Goal: Task Accomplishment & Management: Manage account settings

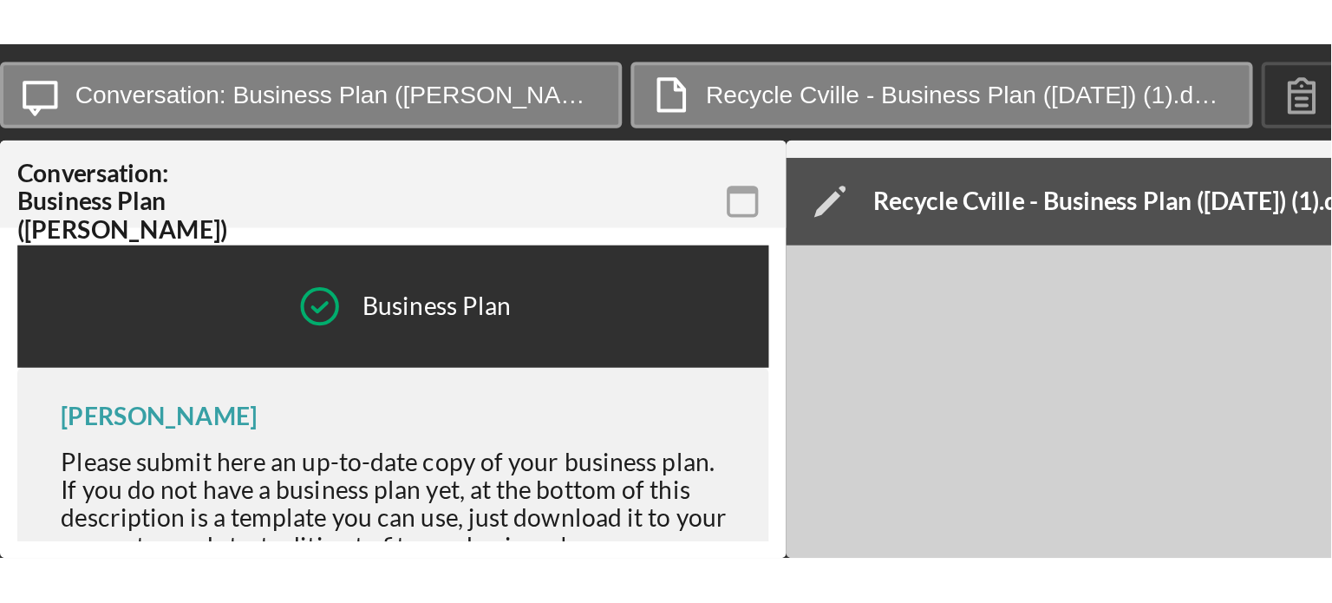
scroll to position [985, 0]
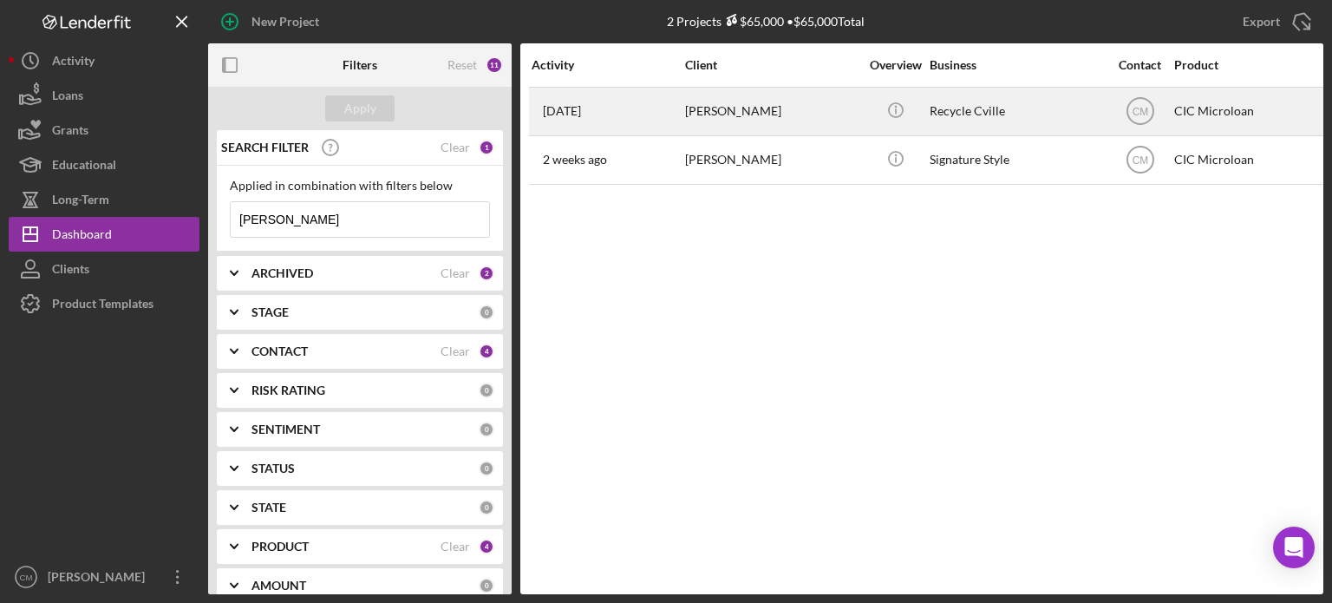
click at [839, 127] on div "[PERSON_NAME]" at bounding box center [772, 111] width 174 height 46
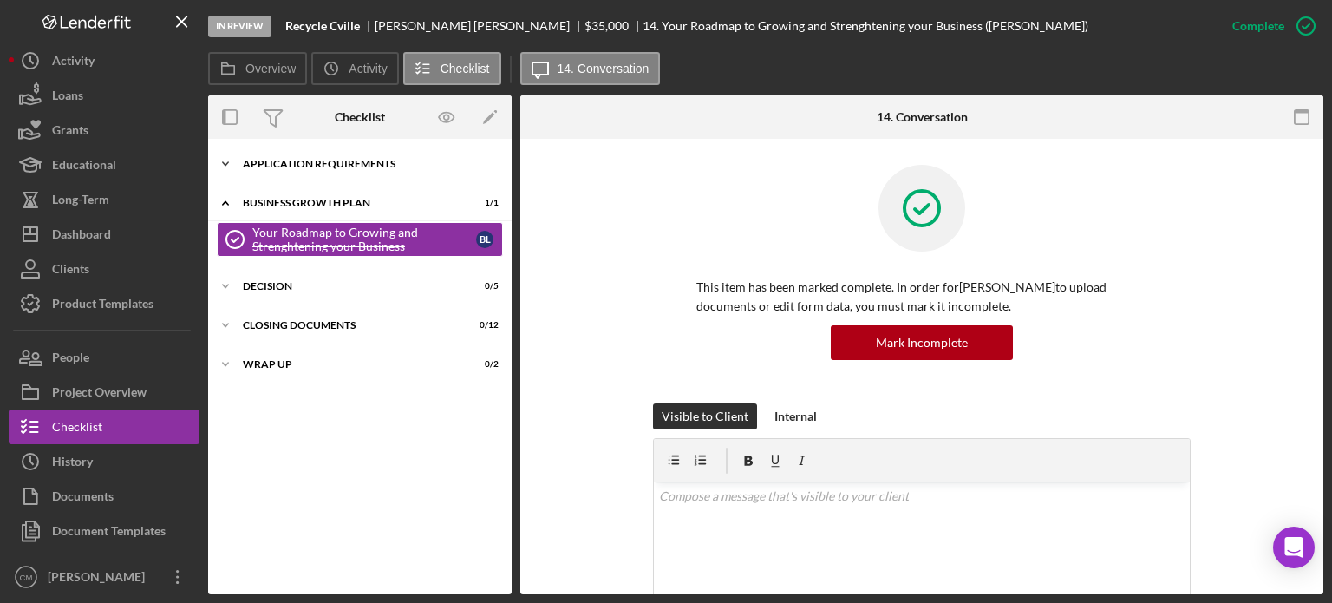
click at [318, 165] on div "APPLICATION REQUIREMENTS" at bounding box center [366, 164] width 247 height 10
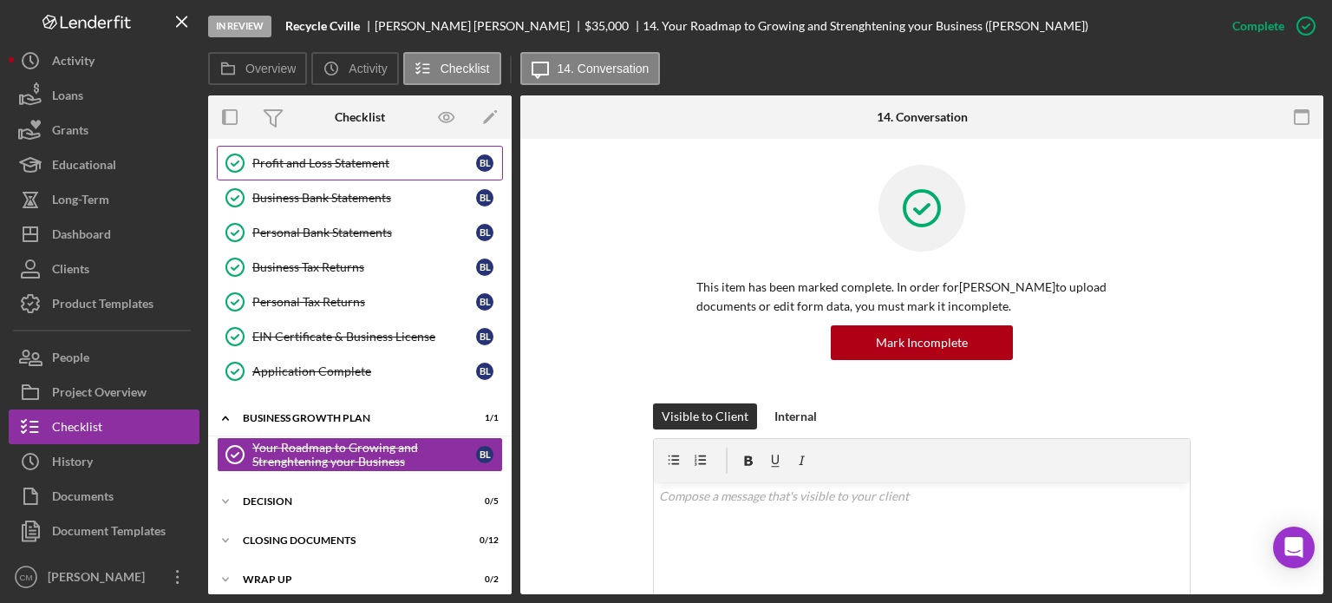
scroll to position [286, 0]
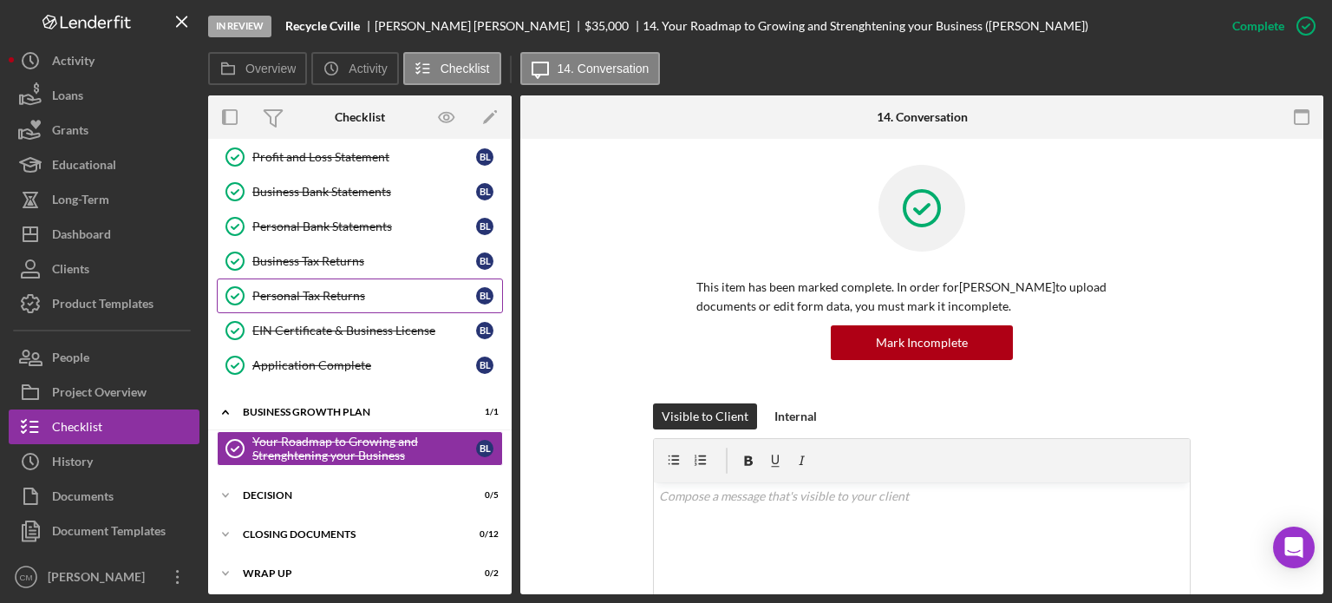
click at [345, 293] on div "Personal Tax Returns" at bounding box center [364, 296] width 224 height 14
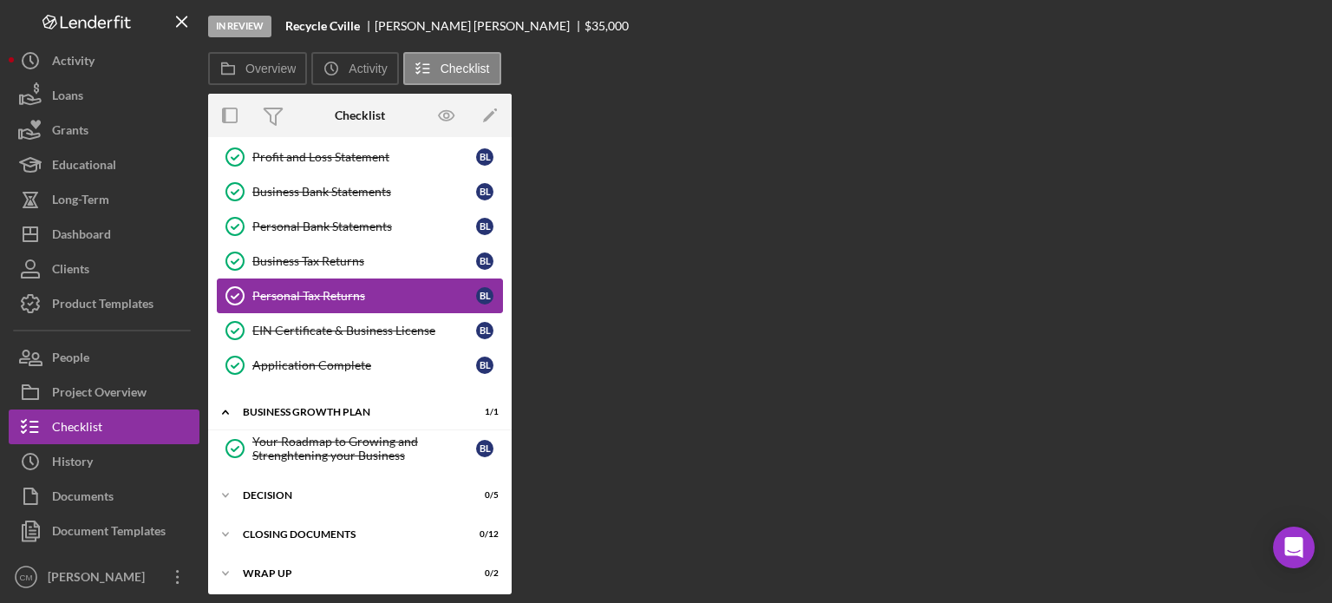
scroll to position [286, 0]
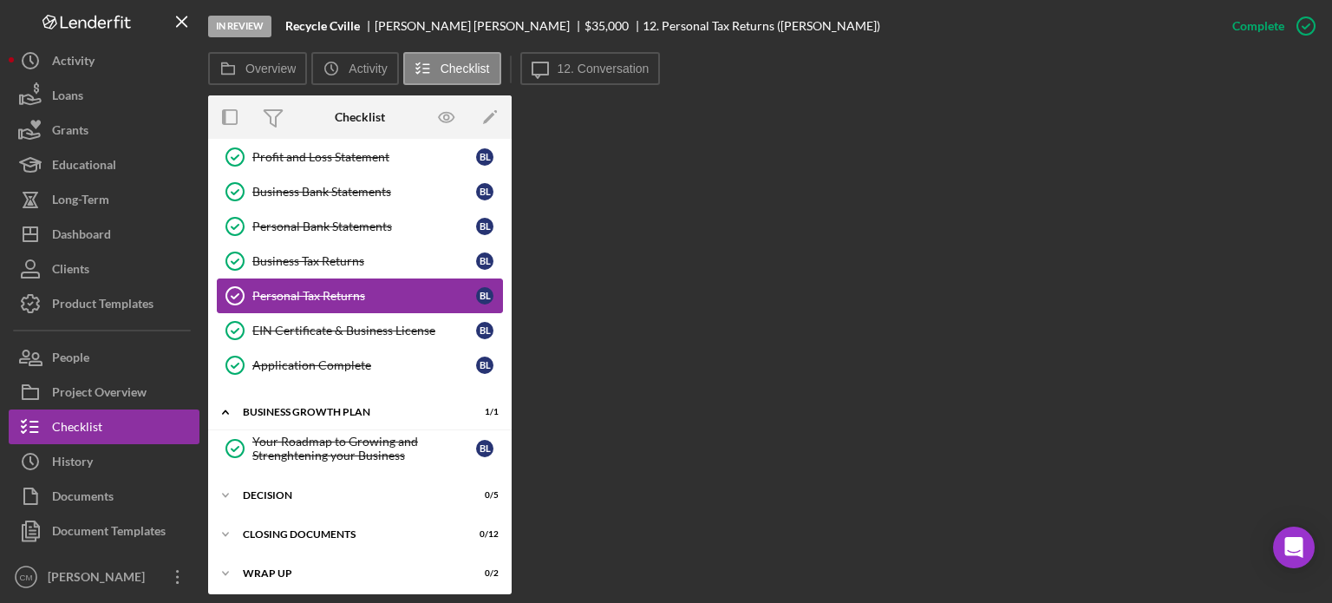
click at [254, 292] on div "Personal Tax Returns" at bounding box center [364, 296] width 224 height 14
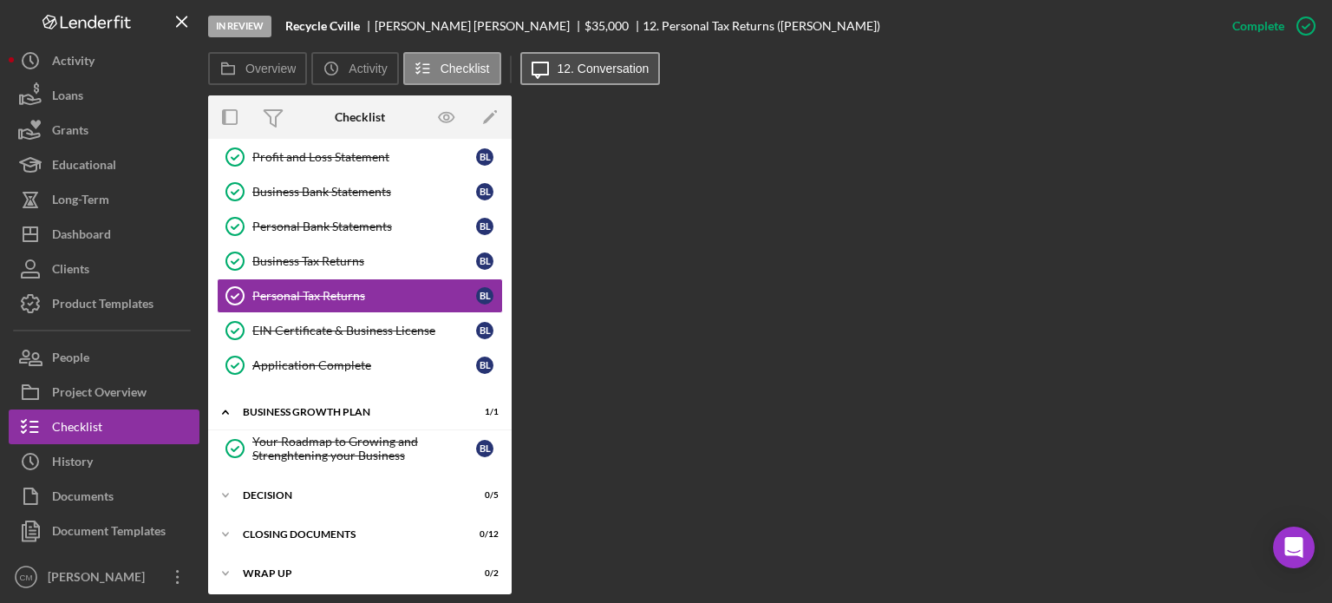
click at [562, 59] on button "Icon/Message 12. Conversation" at bounding box center [591, 68] width 141 height 33
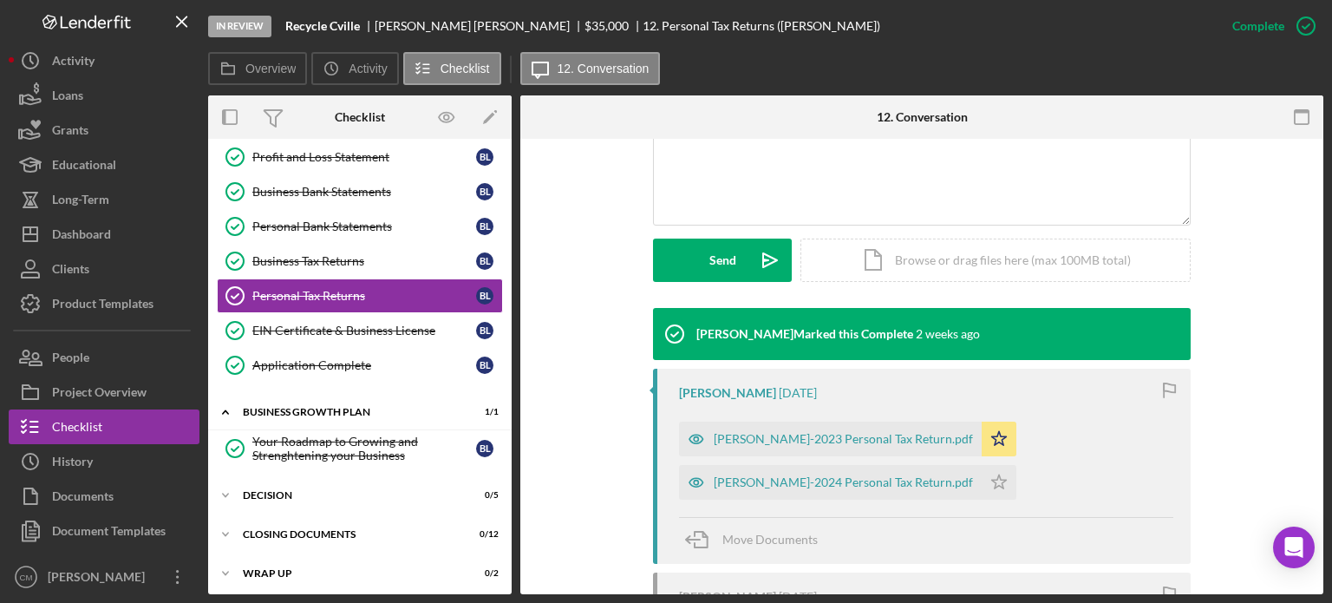
scroll to position [521, 0]
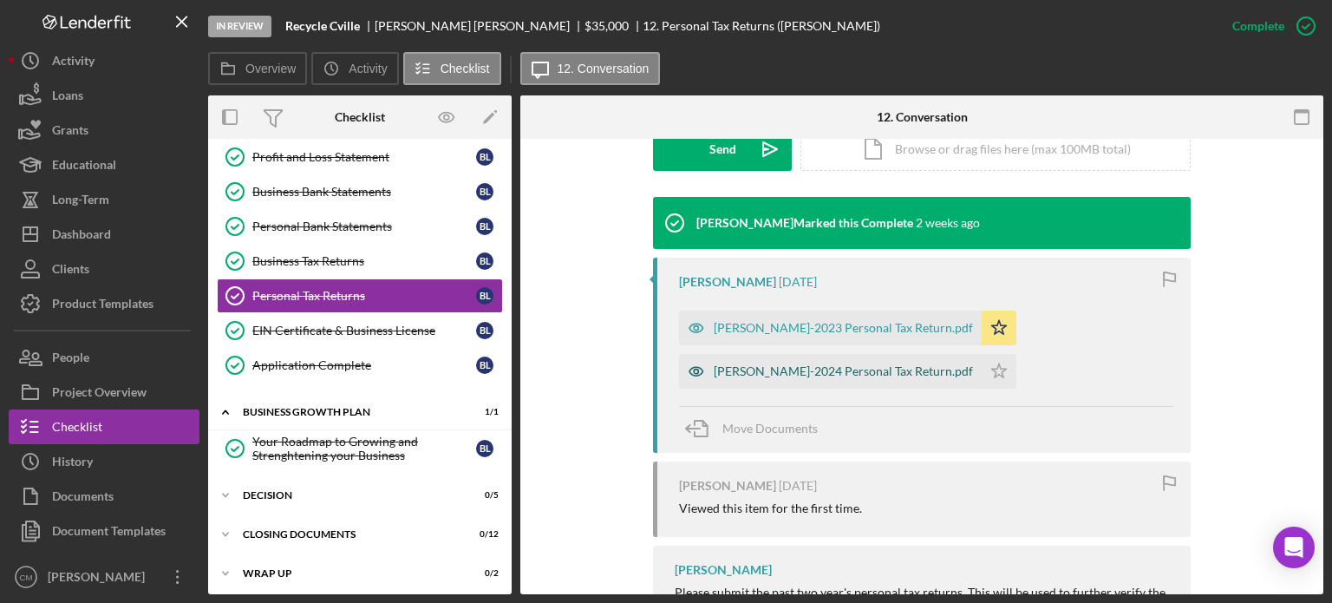
click at [698, 367] on icon "button" at bounding box center [696, 371] width 35 height 35
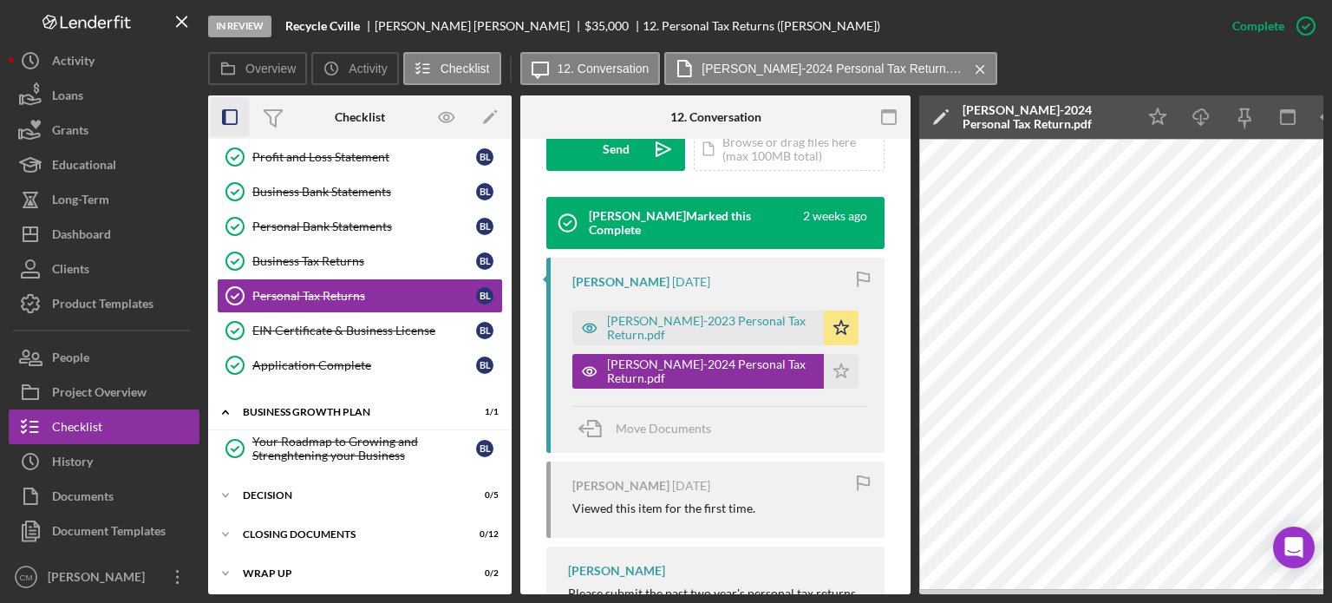
click at [219, 114] on icon "button" at bounding box center [230, 117] width 39 height 39
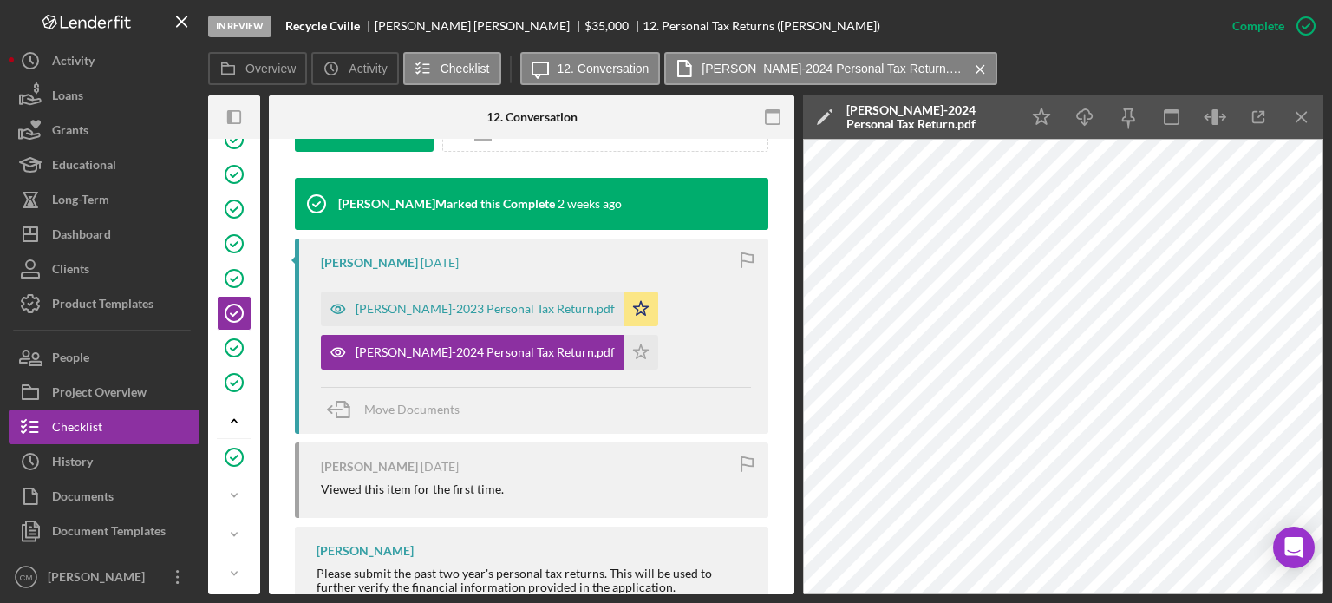
scroll to position [521, 0]
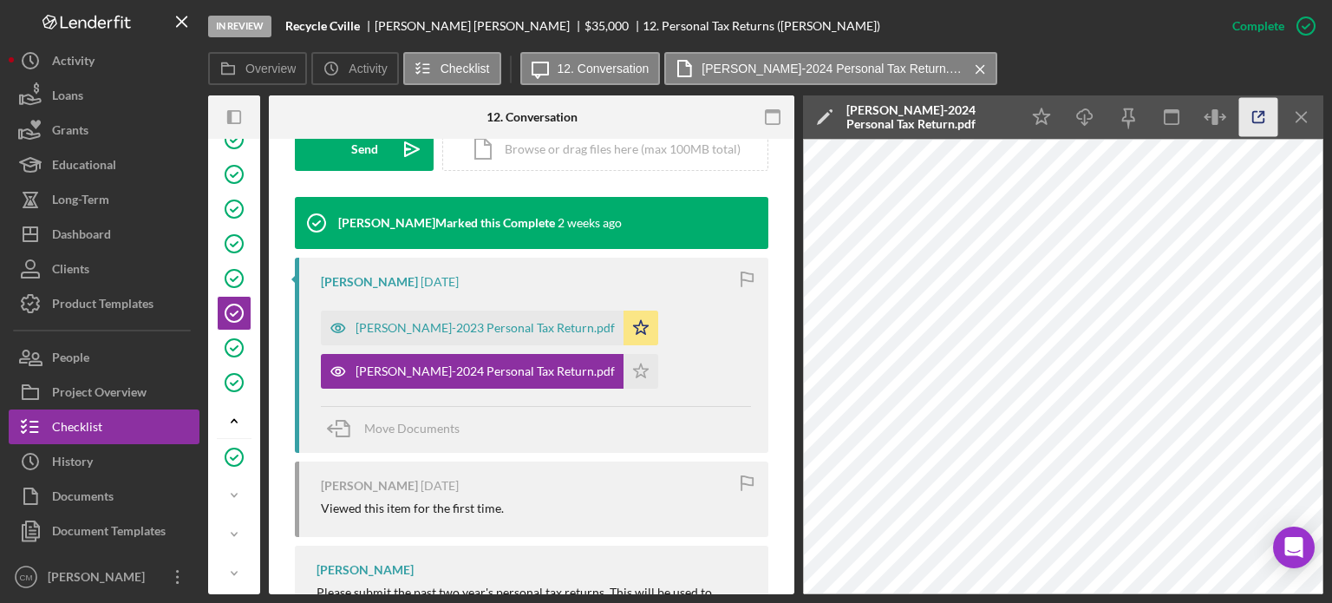
click at [1251, 118] on icon "button" at bounding box center [1259, 117] width 39 height 39
